Goal: Information Seeking & Learning: Learn about a topic

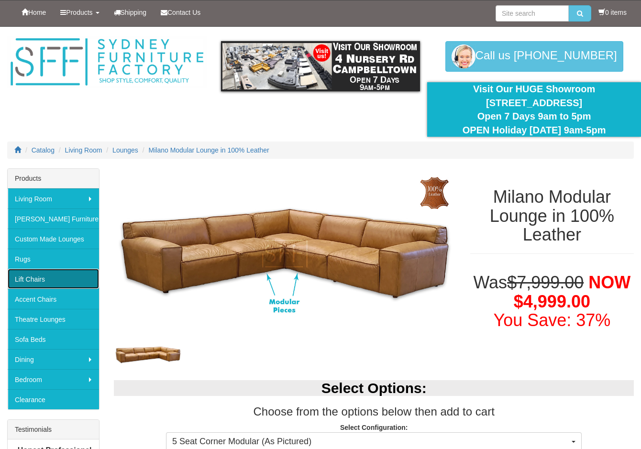
click at [40, 280] on link "Lift Chairs" at bounding box center [53, 279] width 91 height 20
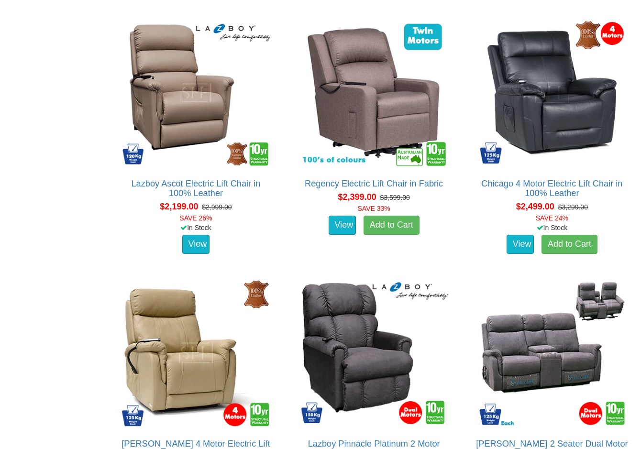
scroll to position [1625, 0]
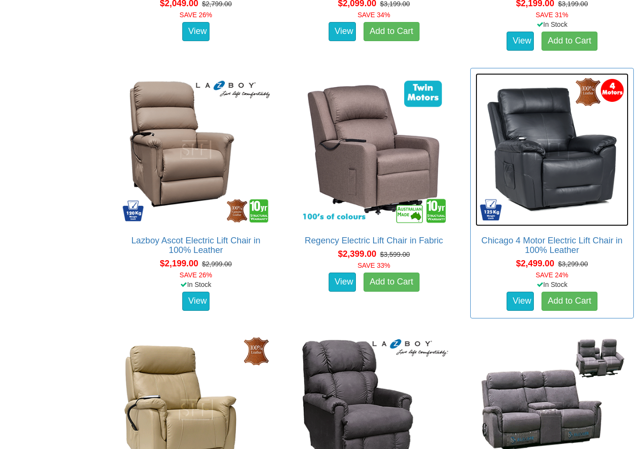
click at [524, 166] on img at bounding box center [551, 149] width 153 height 153
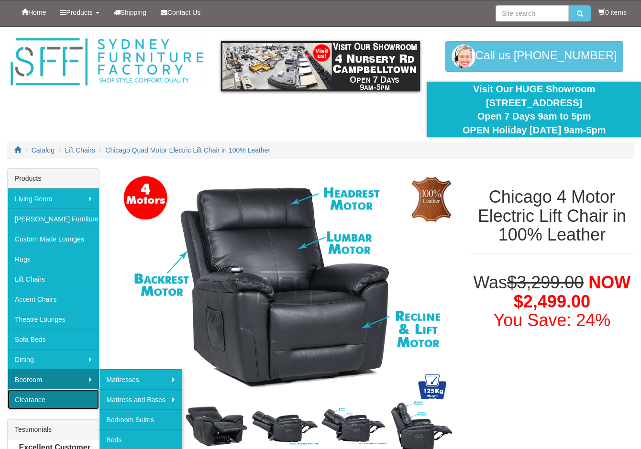
click at [37, 401] on link "Clearance" at bounding box center [53, 399] width 91 height 20
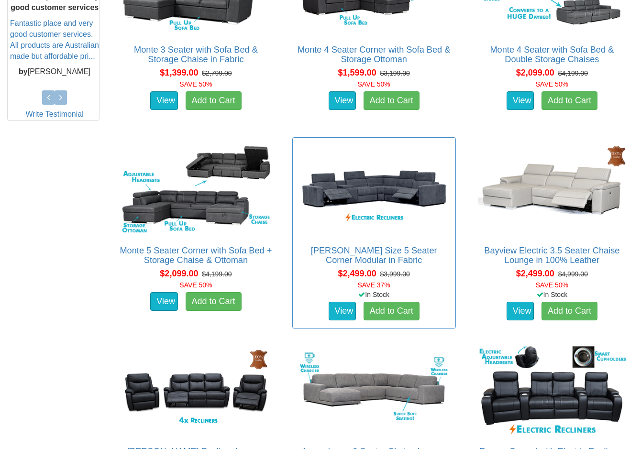
scroll to position [526, 0]
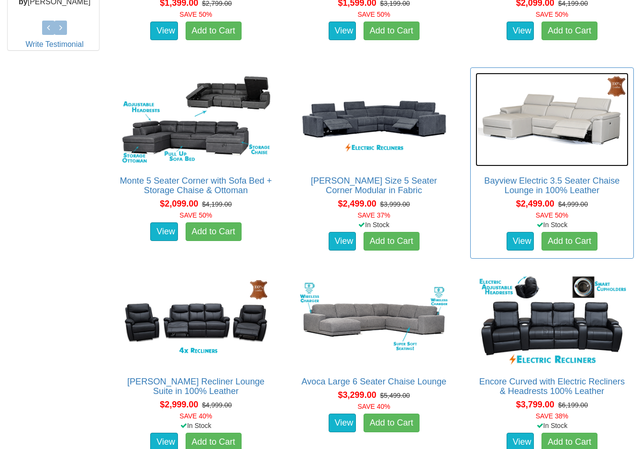
click at [562, 120] on img at bounding box center [551, 120] width 153 height 94
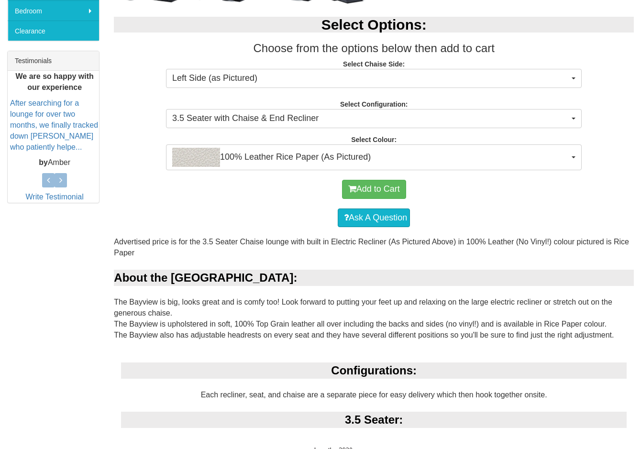
scroll to position [382, 0]
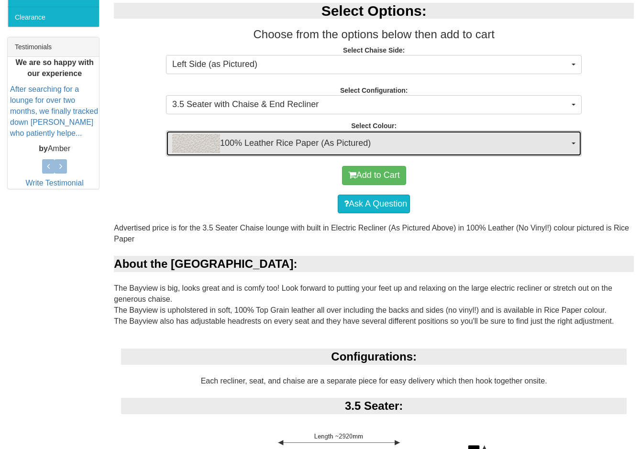
click at [250, 144] on span "100% Leather Rice Paper (As Pictured)" at bounding box center [370, 143] width 397 height 19
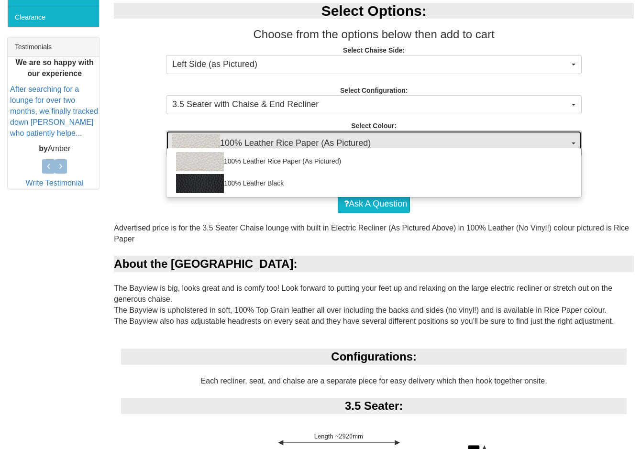
click at [250, 144] on span "100% Leather Rice Paper (As Pictured)" at bounding box center [370, 143] width 397 height 19
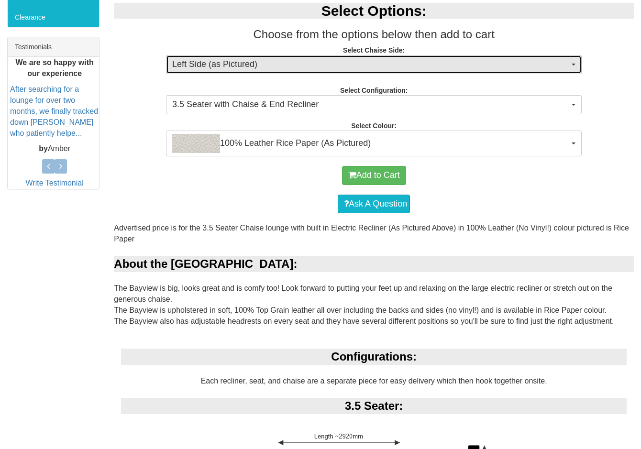
click at [251, 69] on span "Left Side (as Pictured)" at bounding box center [370, 64] width 397 height 12
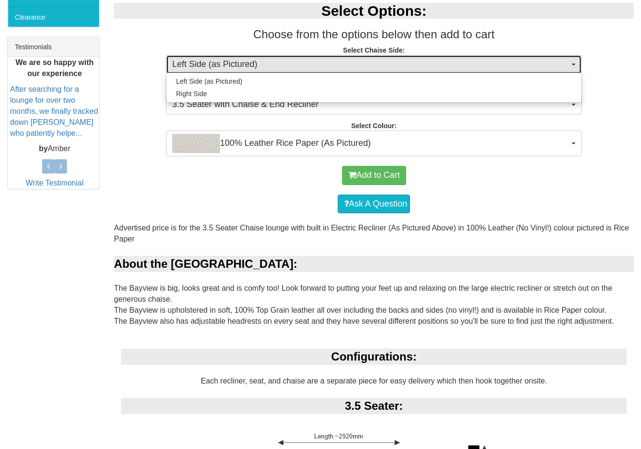
click at [251, 69] on span "Left Side (as Pictured)" at bounding box center [370, 64] width 397 height 12
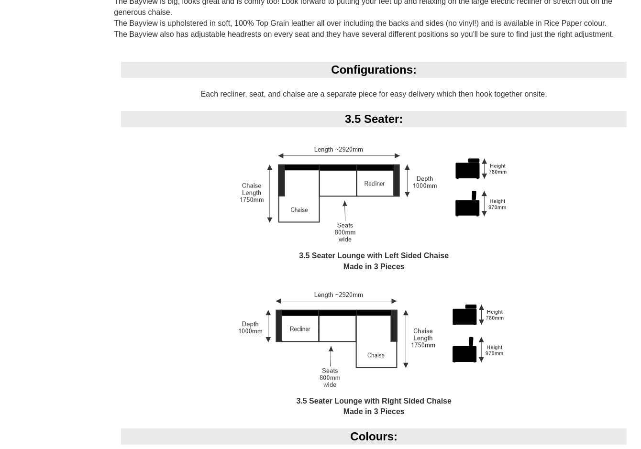
click at [119, 250] on div "Configurations: Each recliner, seat, and chaise are a separate piece for easy d…" at bounding box center [374, 245] width 520 height 367
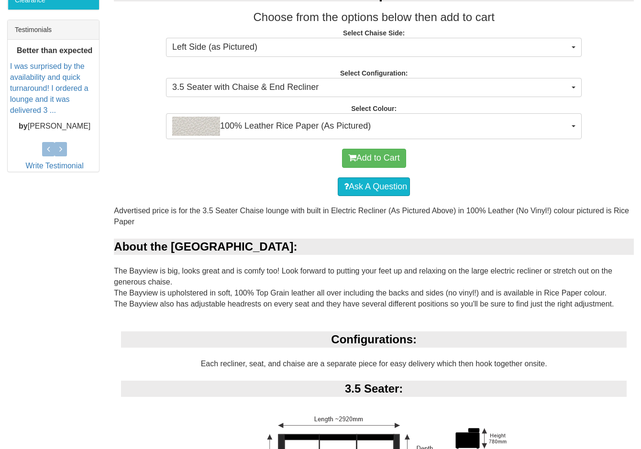
scroll to position [0, 0]
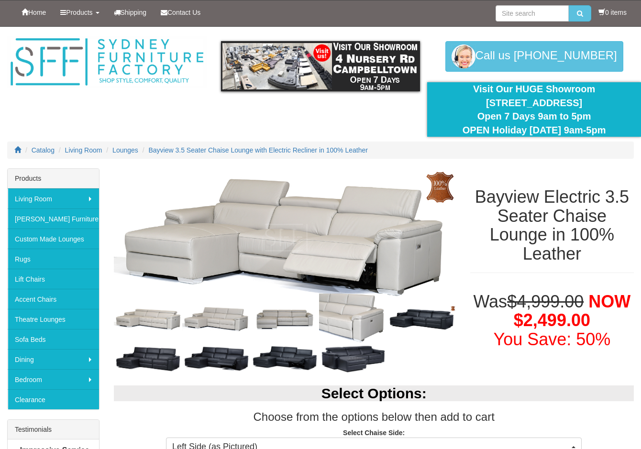
click at [215, 116] on div at bounding box center [320, 98] width 641 height 142
click at [502, 16] on input "search" at bounding box center [531, 13] width 73 height 16
type input "blockbuster"
click at [568, 5] on button "submit" at bounding box center [579, 13] width 22 height 16
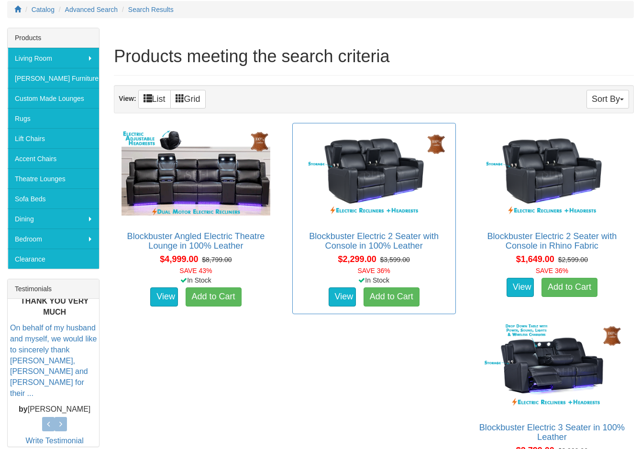
scroll to position [143, 0]
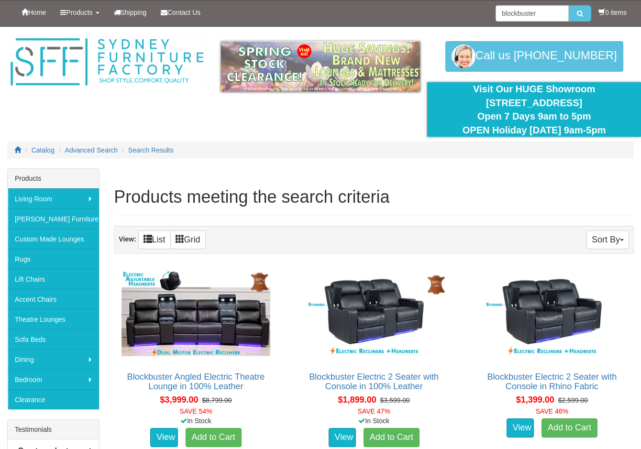
click at [76, 116] on div at bounding box center [320, 98] width 641 height 142
